Goal: Transaction & Acquisition: Purchase product/service

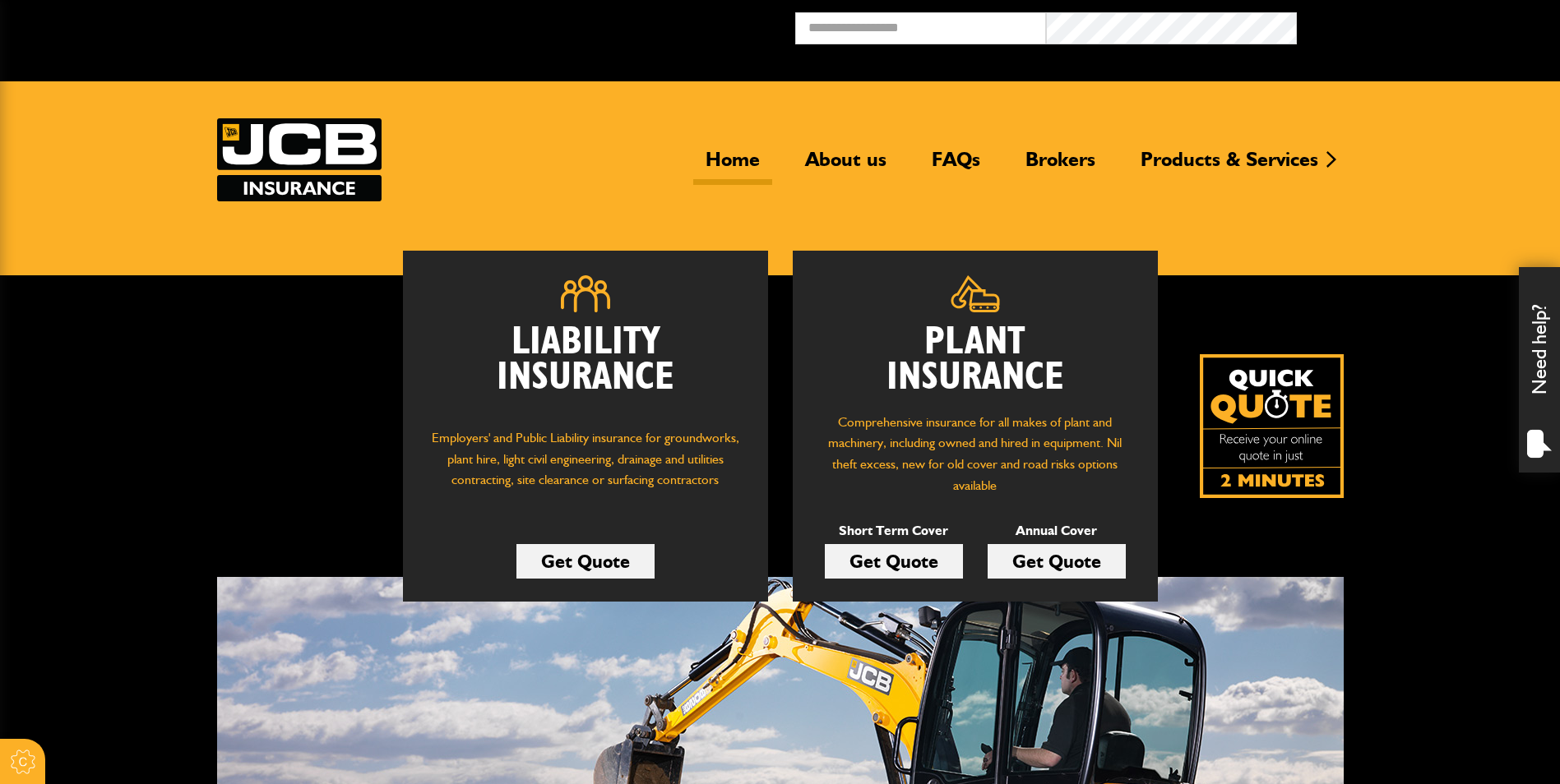
click at [900, 563] on link "Get Quote" at bounding box center [893, 560] width 138 height 35
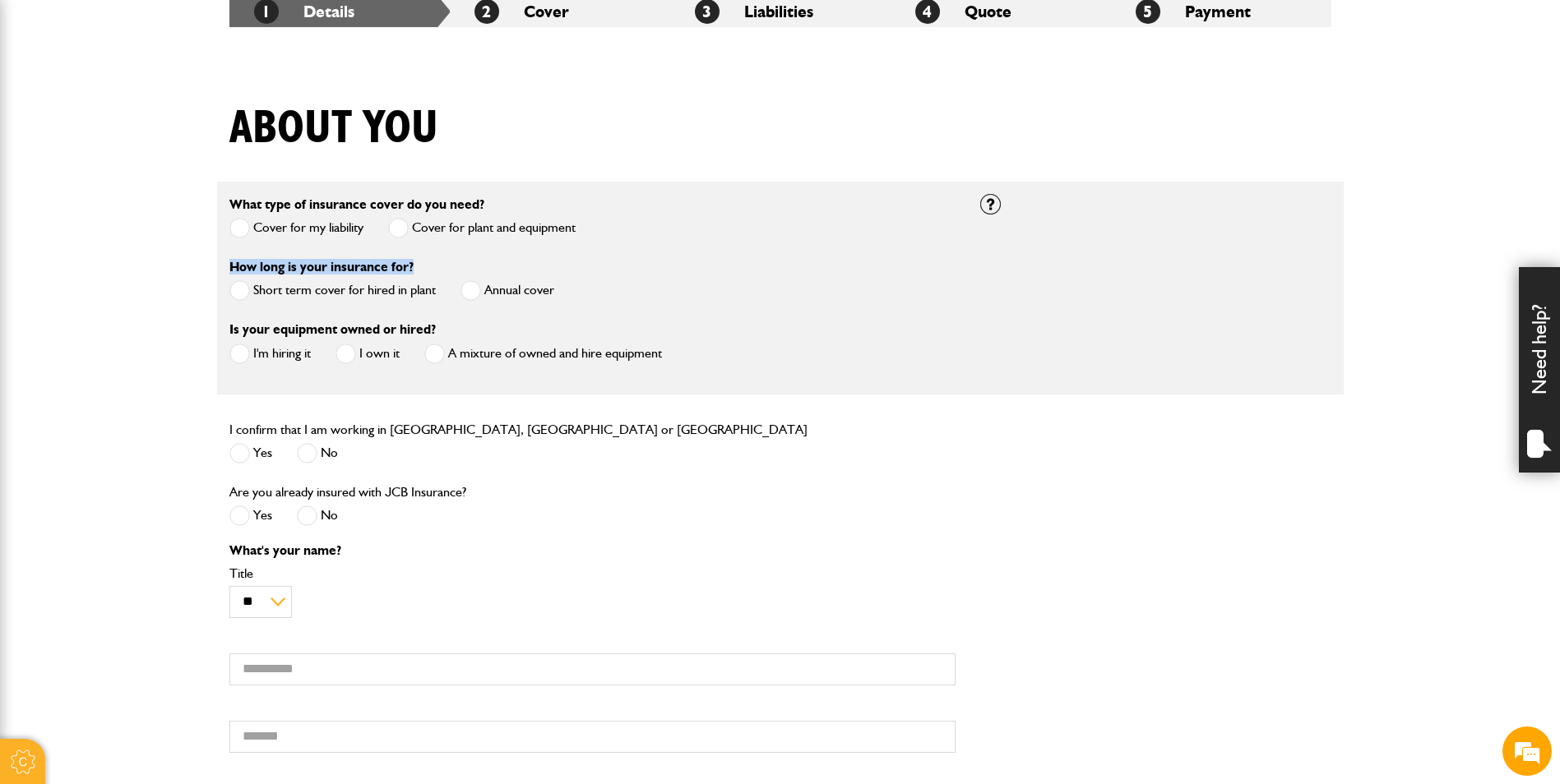
click at [231, 291] on div "How long is your insurance for? Short term cover for hired in plant Annual cover" at bounding box center [592, 287] width 751 height 63
click at [237, 290] on span at bounding box center [240, 290] width 21 height 21
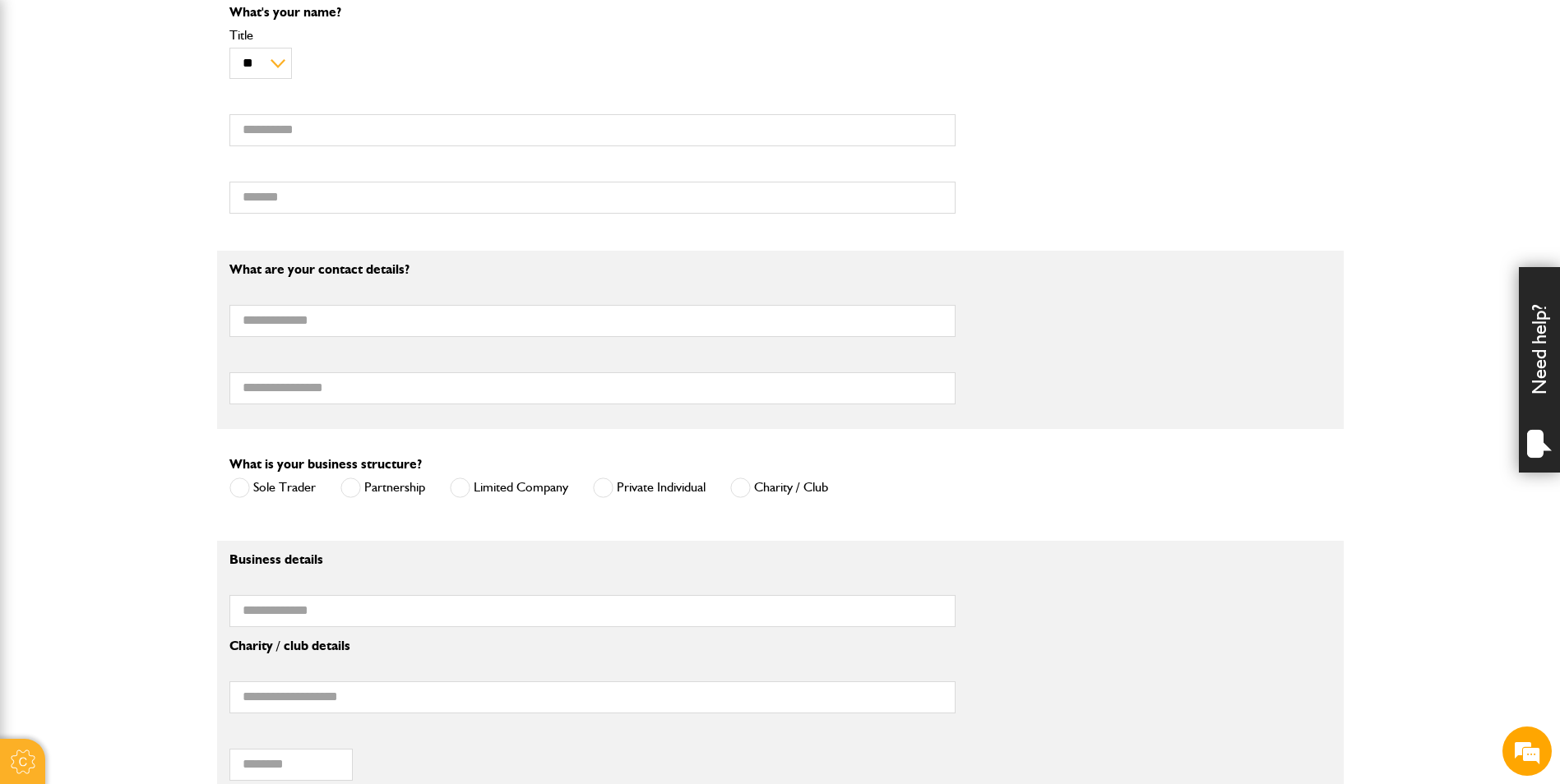
scroll to position [904, 0]
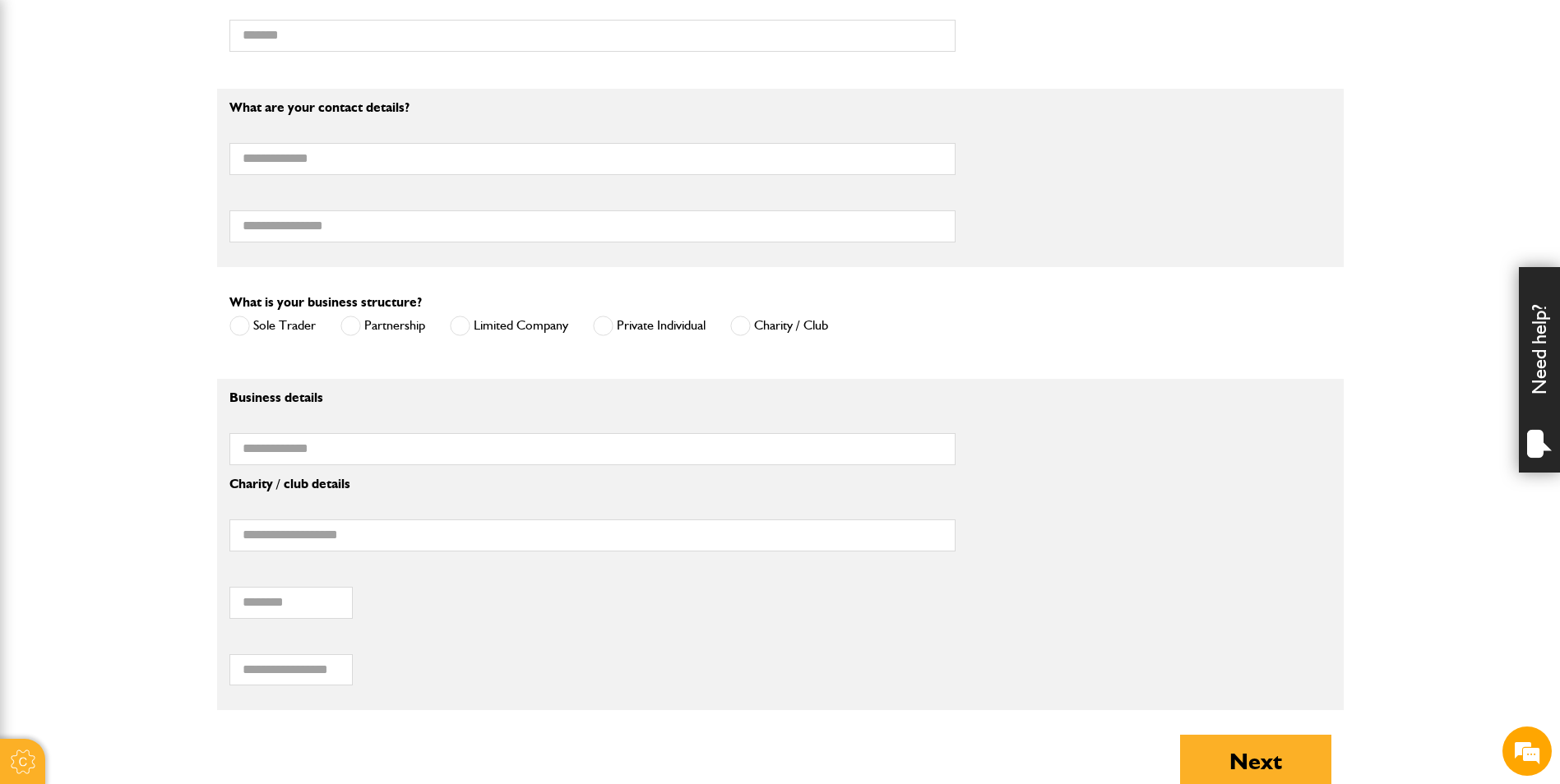
click at [607, 325] on span at bounding box center [603, 326] width 21 height 21
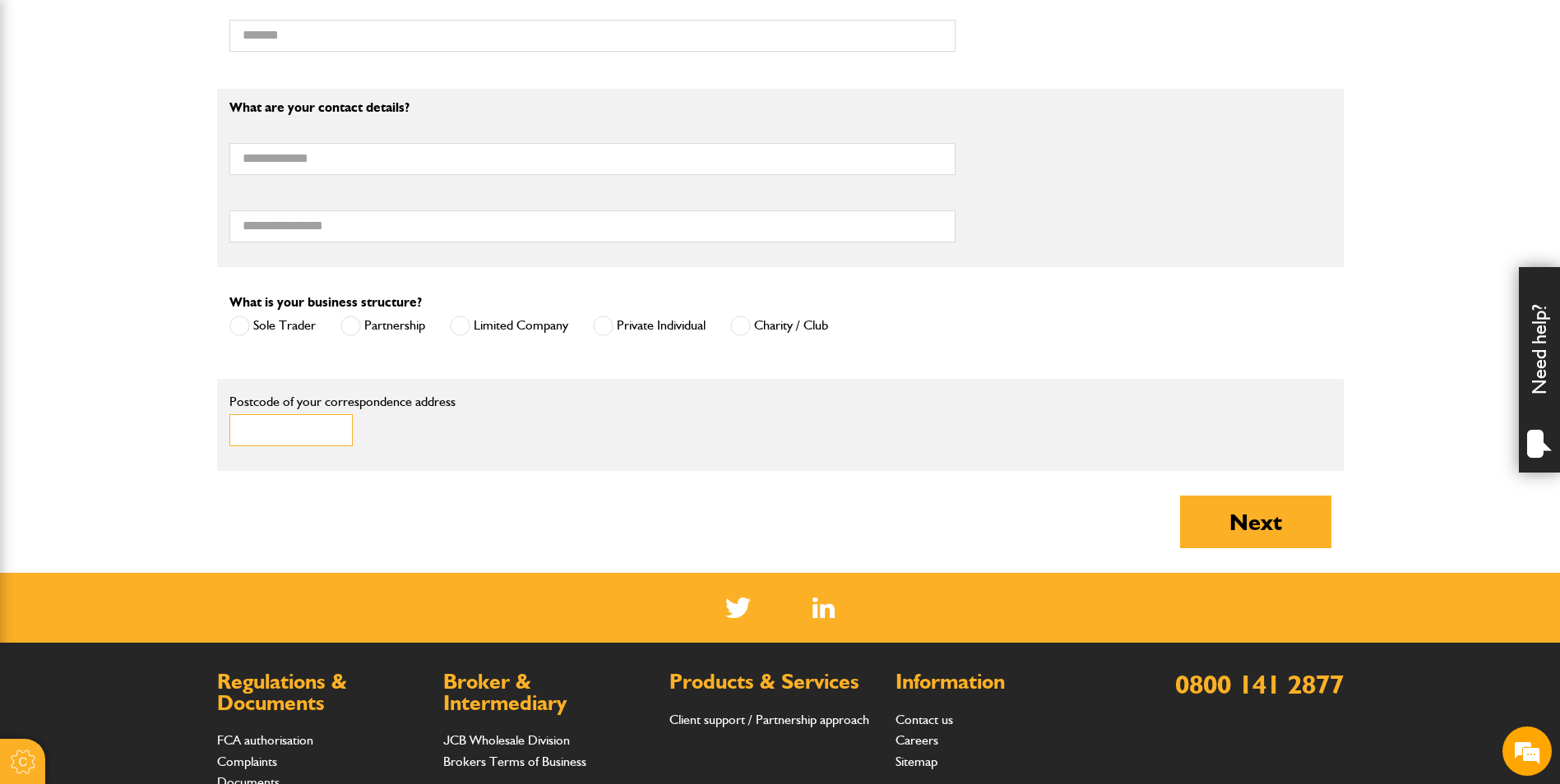
click at [281, 439] on input "Postcode of your correspondence address" at bounding box center [291, 430] width 123 height 32
click at [1418, 301] on body "Cookie Options You can control which cookies we use with the form below. Please…" at bounding box center [780, 68] width 1560 height 1944
click at [342, 438] on input "Postcode of your correspondence address" at bounding box center [291, 430] width 123 height 32
click at [251, 435] on input "Postcode of your correspondence address" at bounding box center [291, 430] width 123 height 32
click at [264, 440] on input "Postcode of your correspondence address" at bounding box center [291, 430] width 123 height 32
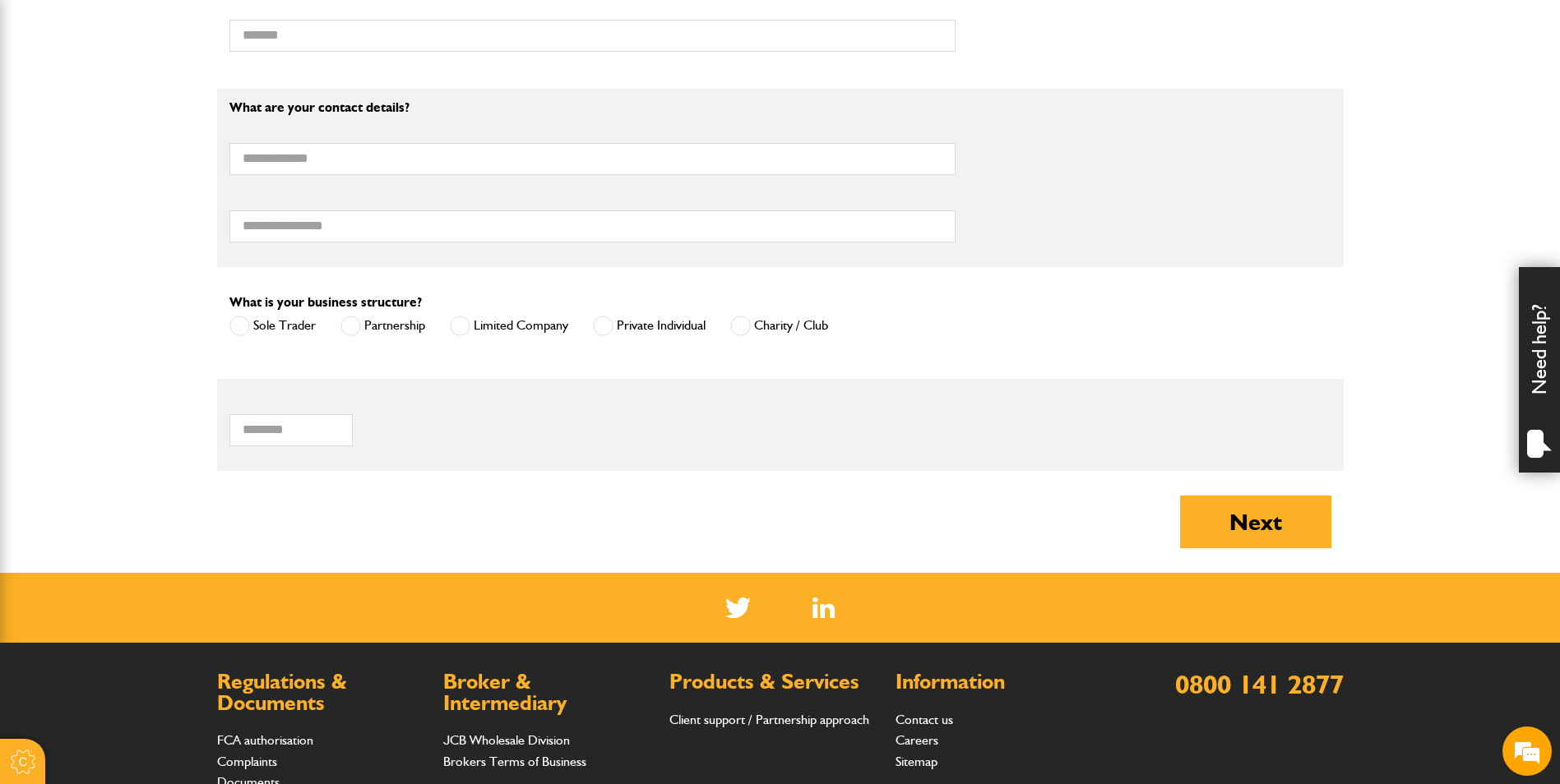
click at [1415, 400] on body "Cookie Options You can control which cookies we use with the form below. Please…" at bounding box center [780, 68] width 1560 height 1944
click at [1427, 385] on body "Cookie Options You can control which cookies we use with the form below. Please…" at bounding box center [780, 68] width 1560 height 1944
click at [1427, 405] on body "Cookie Options You can control which cookies we use with the form below. Please…" at bounding box center [780, 68] width 1560 height 1944
drag, startPoint x: 1384, startPoint y: 487, endPoint x: 136, endPoint y: 391, distance: 1251.7
click at [136, 391] on body "Cookie Options You can control which cookies we use with the form below. Please…" at bounding box center [780, 68] width 1560 height 1944
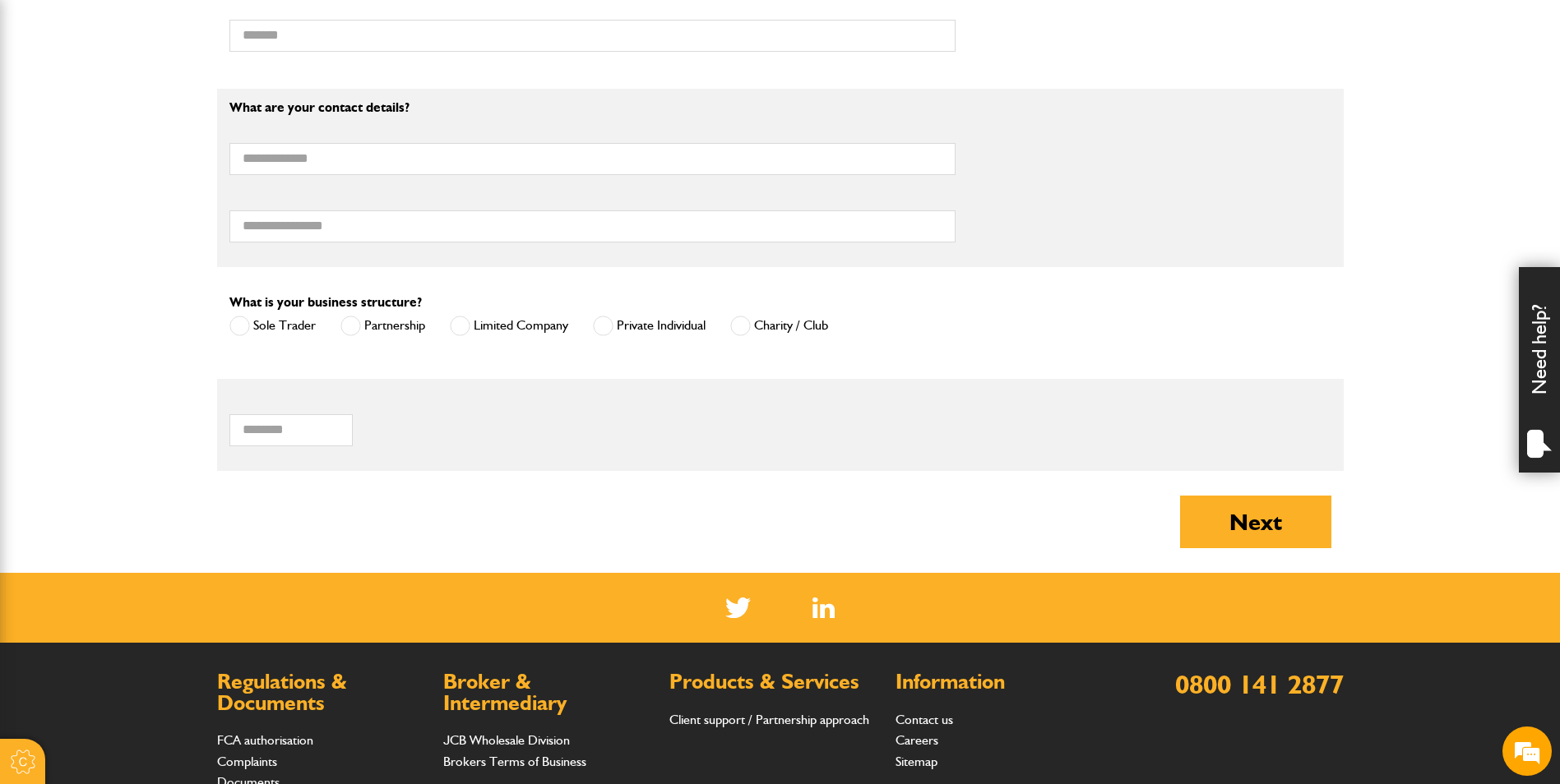
click at [136, 391] on body "Cookie Options You can control which cookies we use with the form below. Please…" at bounding box center [780, 68] width 1560 height 1944
click at [1380, 350] on body "Cookie Options You can control which cookies we use with the form below. Please…" at bounding box center [780, 68] width 1560 height 1944
click at [245, 330] on span at bounding box center [240, 326] width 21 height 21
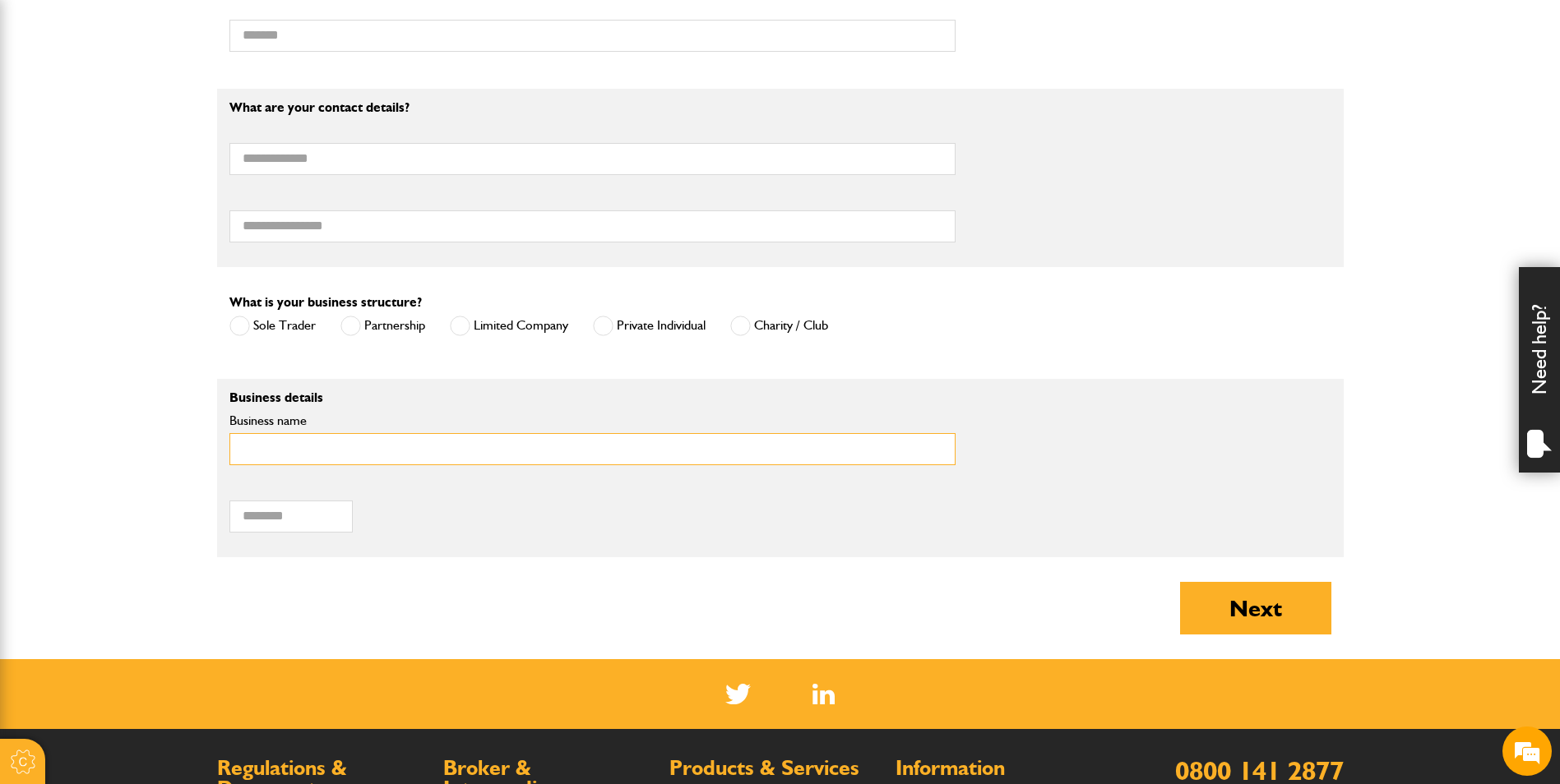
click at [331, 460] on input "Business name" at bounding box center [593, 449] width 726 height 32
click at [435, 451] on input "Business name" at bounding box center [593, 449] width 726 height 32
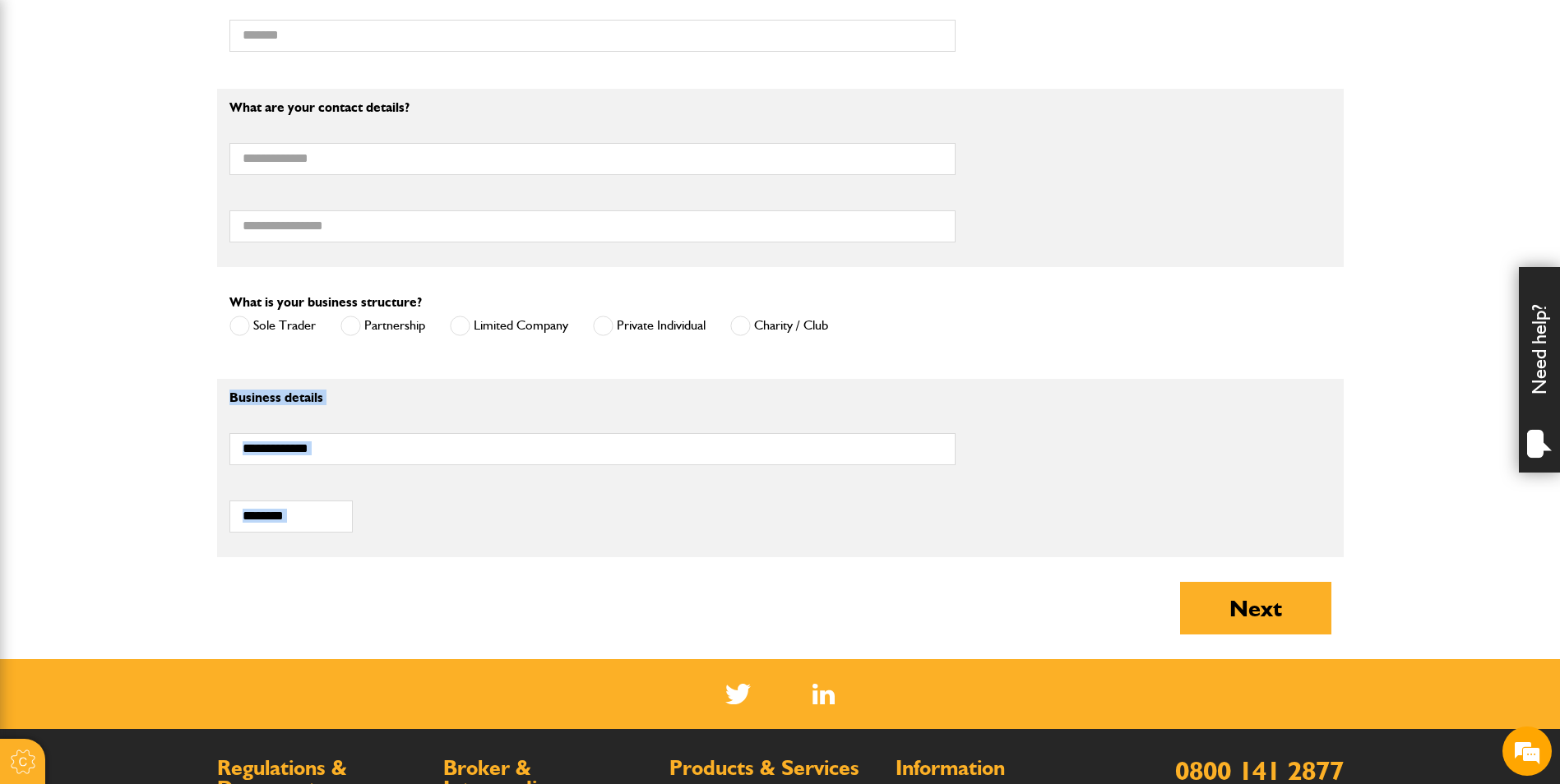
drag, startPoint x: 1350, startPoint y: 566, endPoint x: 187, endPoint y: 388, distance: 1176.5
click at [187, 388] on body "Cookie Options You can control which cookies we use with the form below. Please…" at bounding box center [780, 110] width 1560 height 2030
click at [1433, 362] on body "Cookie Options You can control which cookies we use with the form below. Please…" at bounding box center [780, 110] width 1560 height 2030
drag, startPoint x: 199, startPoint y: 78, endPoint x: 1353, endPoint y: 264, distance: 1168.9
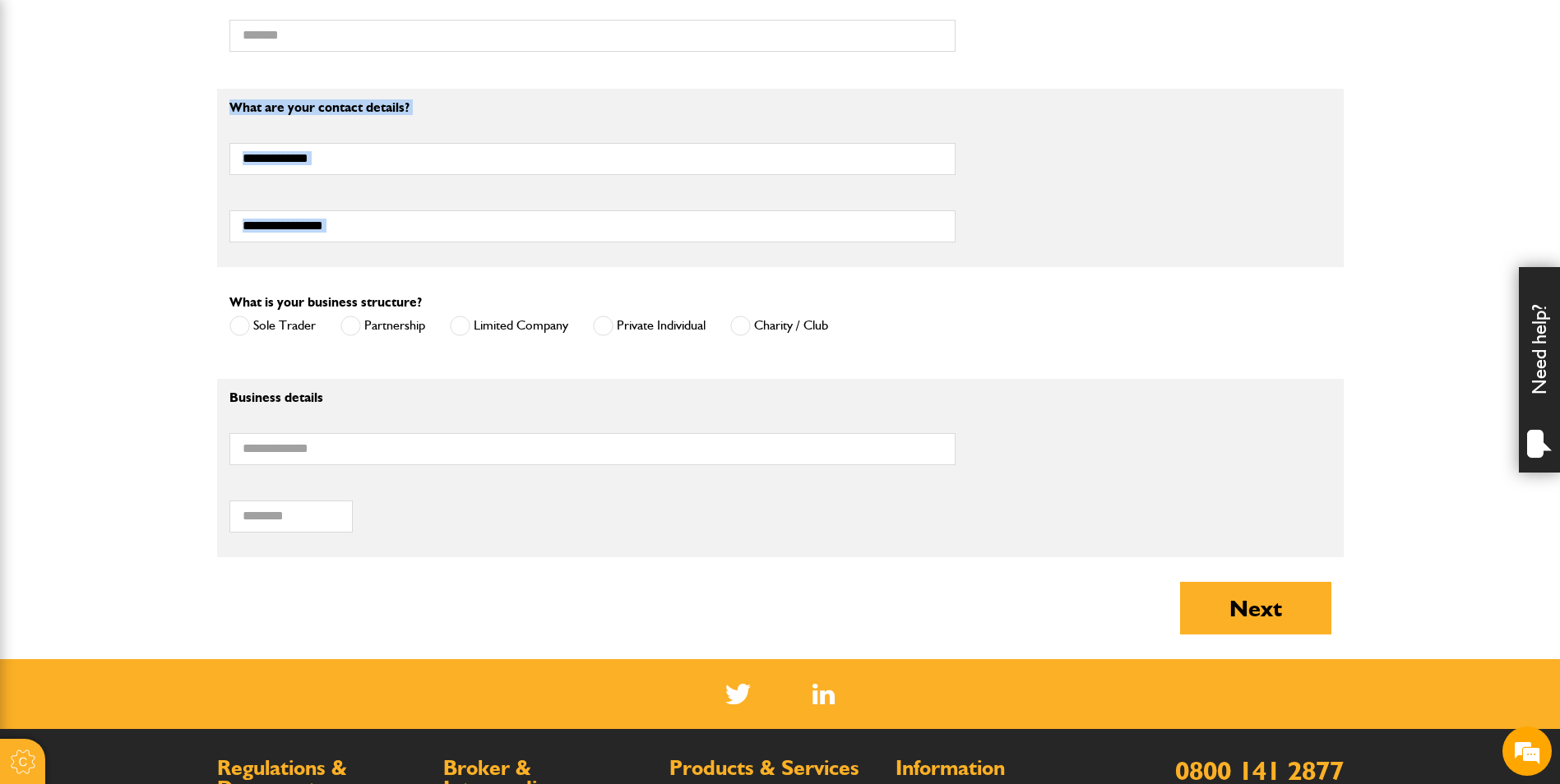
click at [1353, 264] on body "Cookie Options You can control which cookies we use with the form below. Please…" at bounding box center [780, 110] width 1560 height 2030
drag, startPoint x: 1369, startPoint y: 282, endPoint x: 17, endPoint y: 97, distance: 1364.6
click at [17, 97] on body "Cookie Options You can control which cookies we use with the form below. Please…" at bounding box center [780, 110] width 1560 height 2030
click at [194, 104] on body "Cookie Options You can control which cookies we use with the form below. Please…" at bounding box center [780, 110] width 1560 height 2030
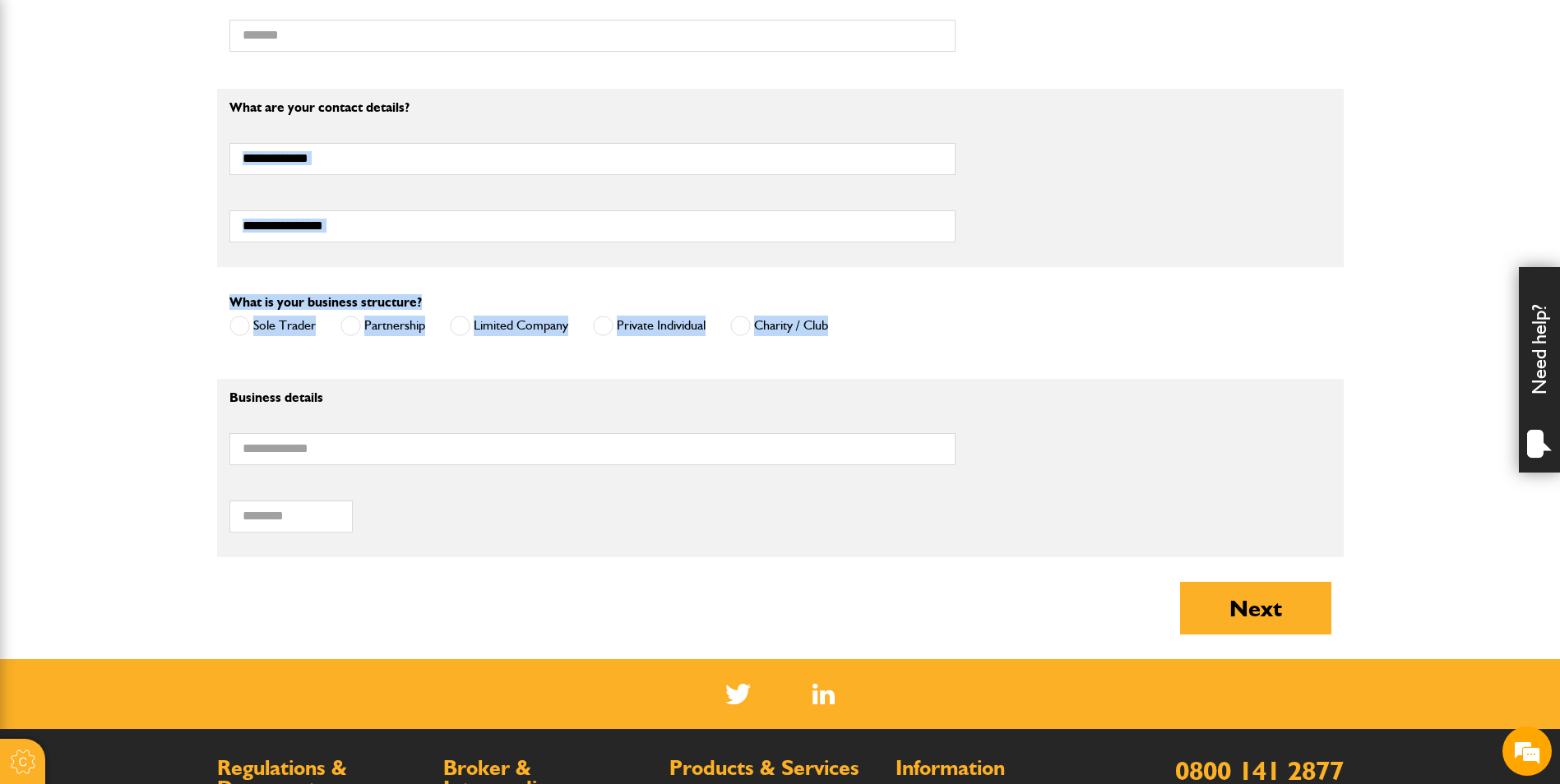
drag, startPoint x: 1375, startPoint y: 276, endPoint x: 112, endPoint y: 126, distance: 1271.9
click at [112, 126] on body "Cookie Options You can control which cookies we use with the form below. Please…" at bounding box center [780, 110] width 1560 height 2030
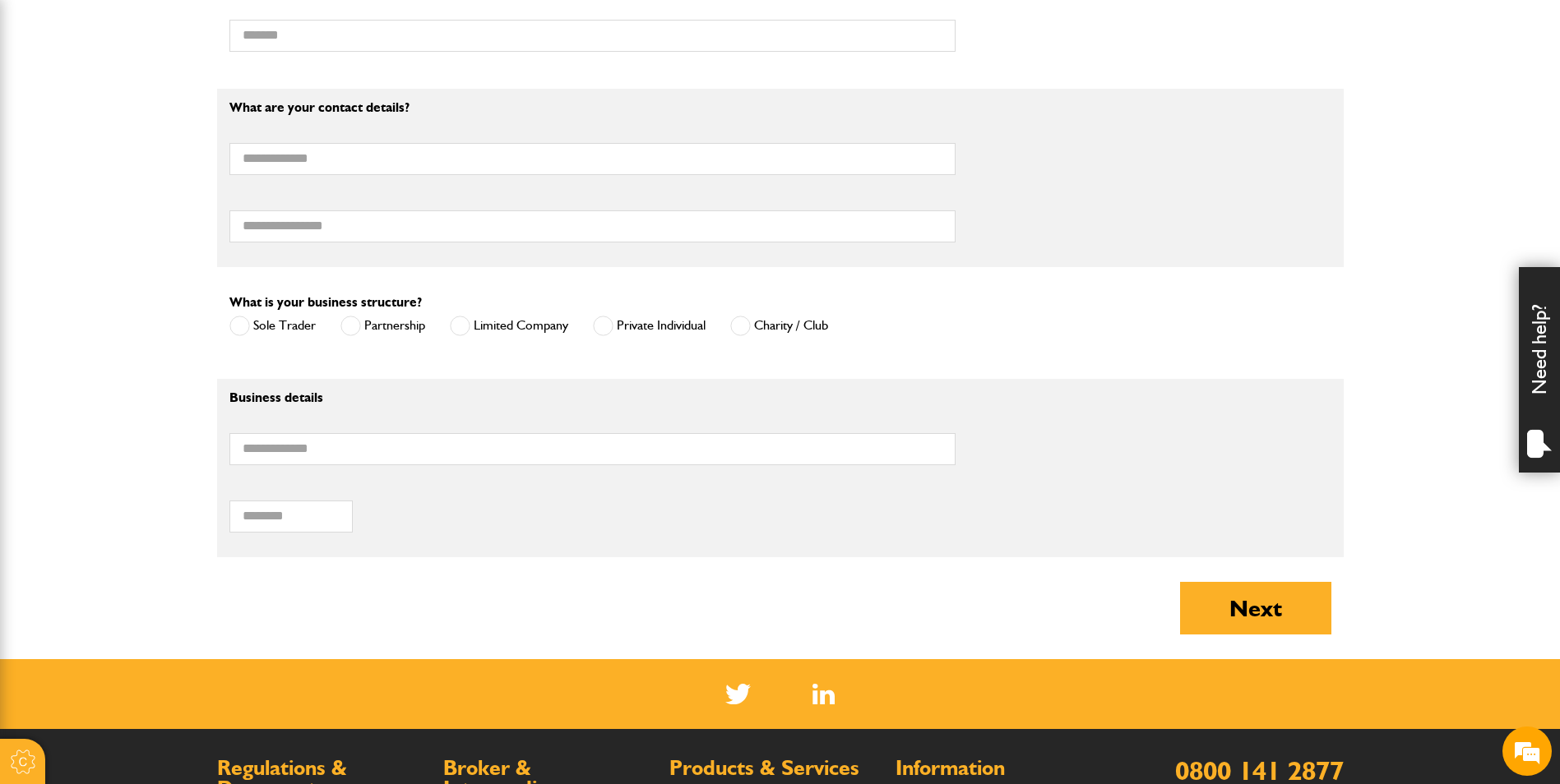
drag, startPoint x: 112, startPoint y: 126, endPoint x: 181, endPoint y: 125, distance: 69.0
click at [112, 126] on body "Cookie Options You can control which cookies we use with the form below. Please…" at bounding box center [780, 110] width 1560 height 2030
click at [1414, 261] on body "Cookie Options You can control which cookies we use with the form below. Please…" at bounding box center [780, 110] width 1560 height 2030
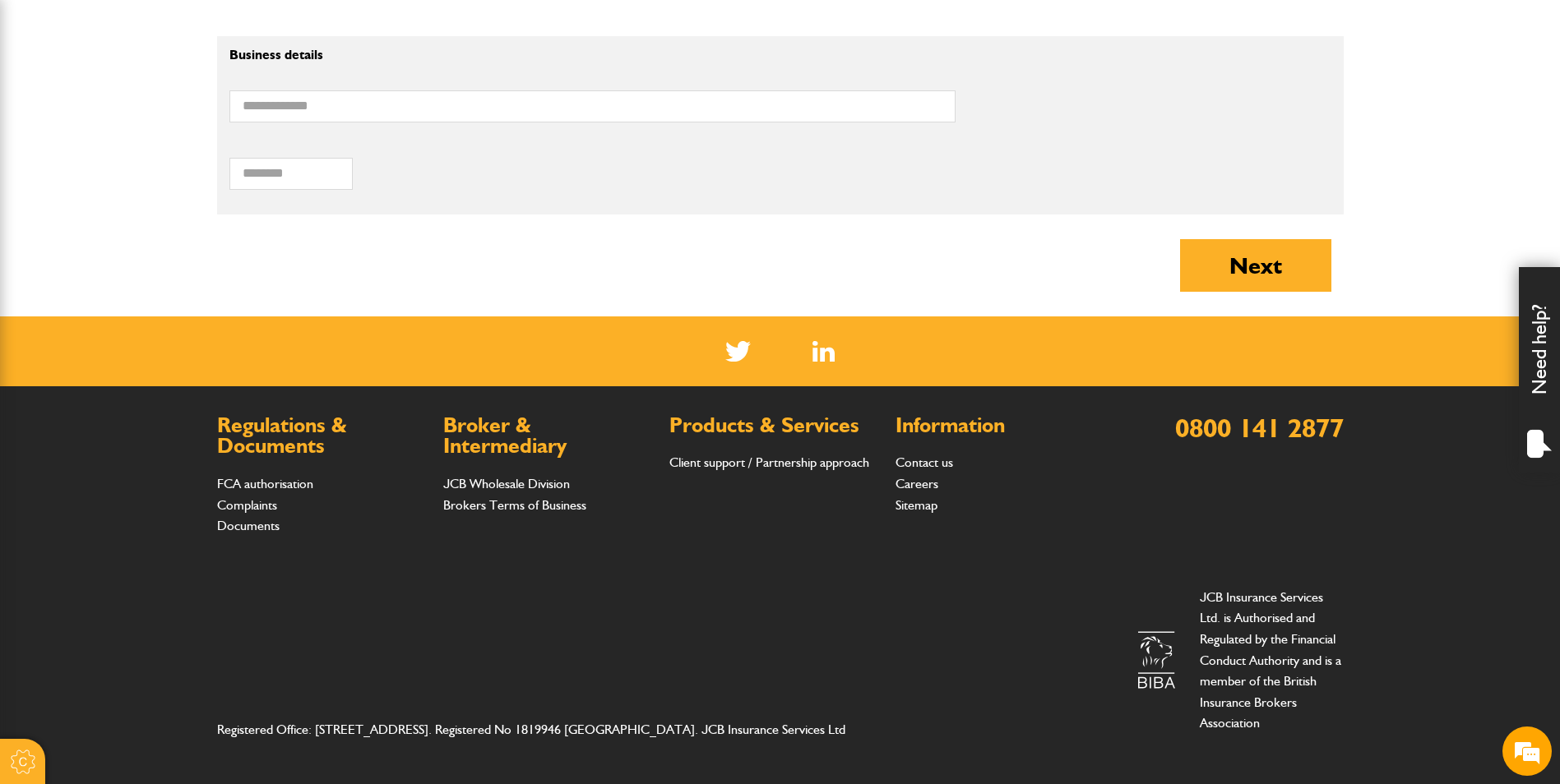
scroll to position [919, 0]
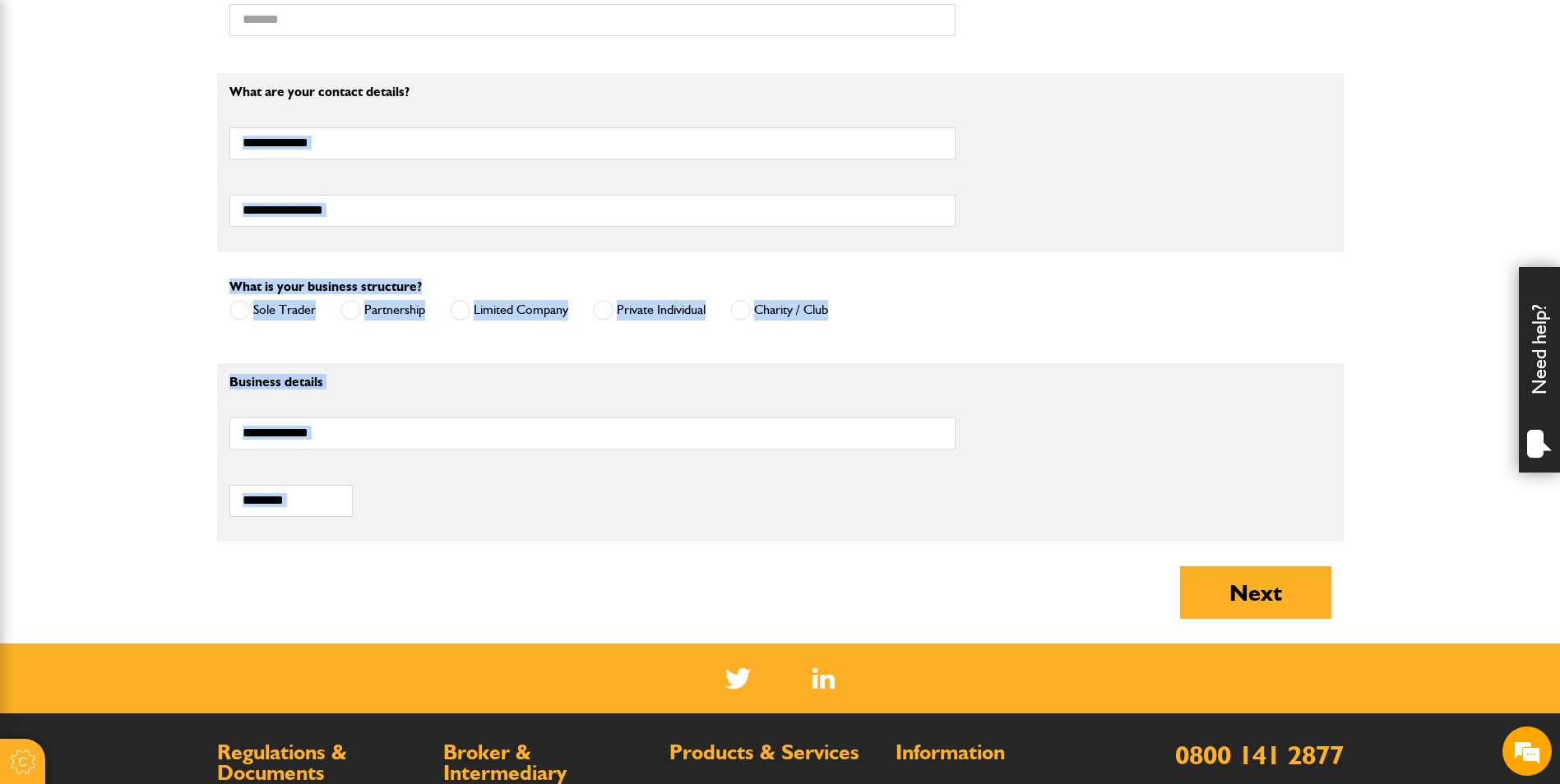
drag, startPoint x: 1371, startPoint y: 559, endPoint x: 199, endPoint y: 107, distance: 1256.1
click at [199, 107] on body "Cookie Options You can control which cookies we use with the form below. Please…" at bounding box center [780, 95] width 1560 height 2030
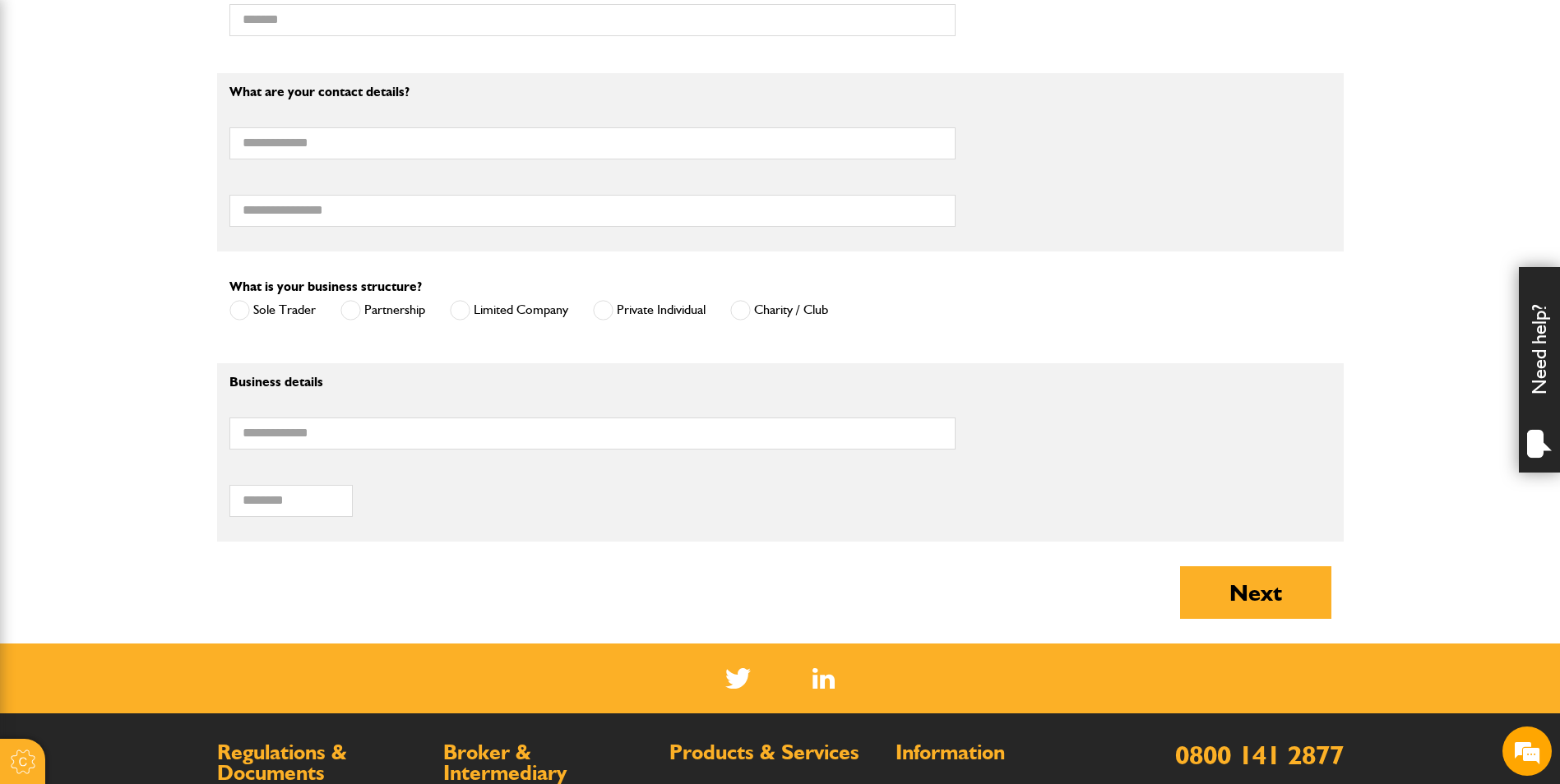
drag, startPoint x: 199, startPoint y: 107, endPoint x: 420, endPoint y: 120, distance: 221.4
click at [197, 98] on body "Cookie Options You can control which cookies we use with the form below. Please…" at bounding box center [780, 95] width 1560 height 2030
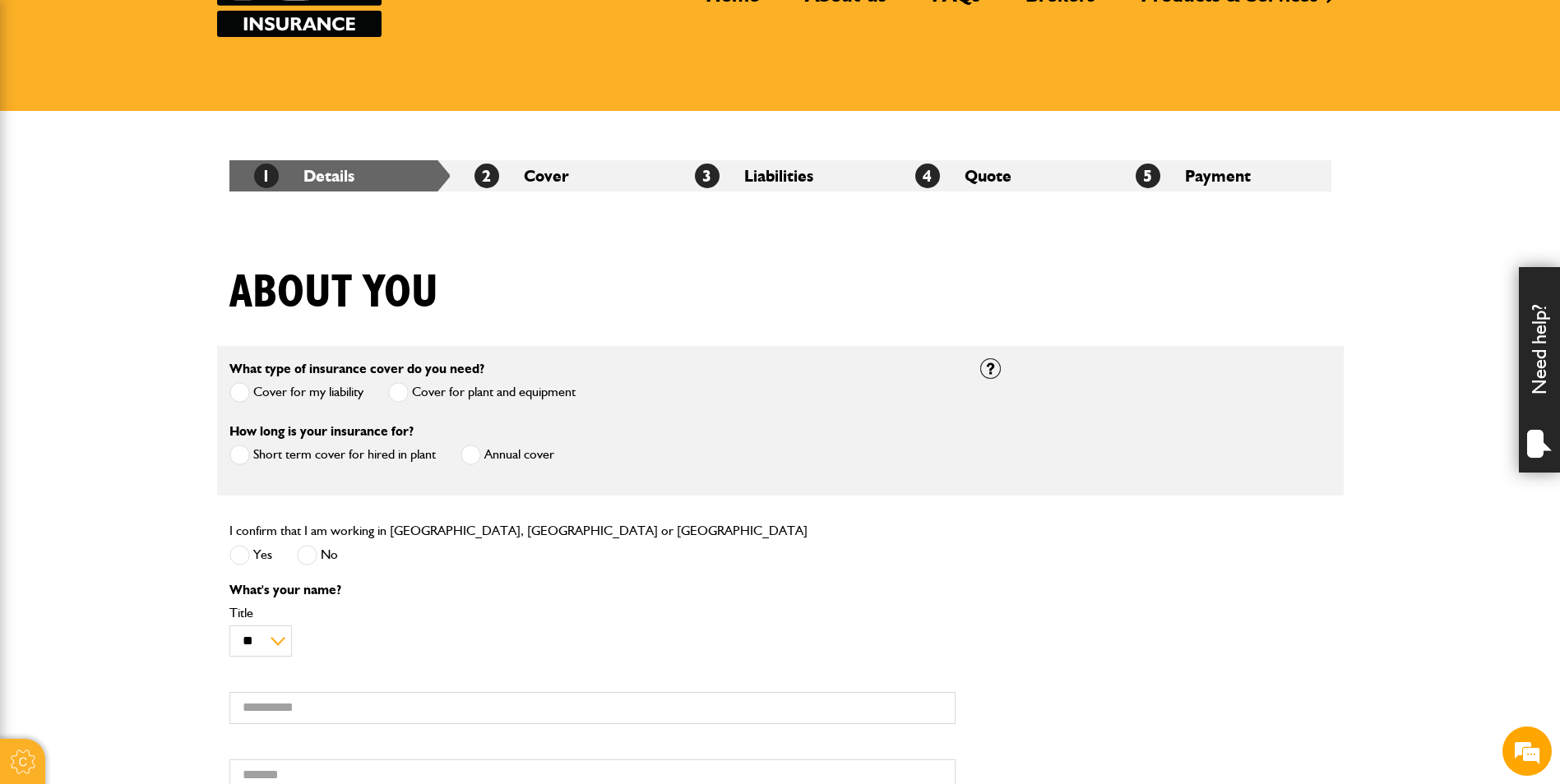
scroll to position [0, 0]
